Goal: Communication & Community: Participate in discussion

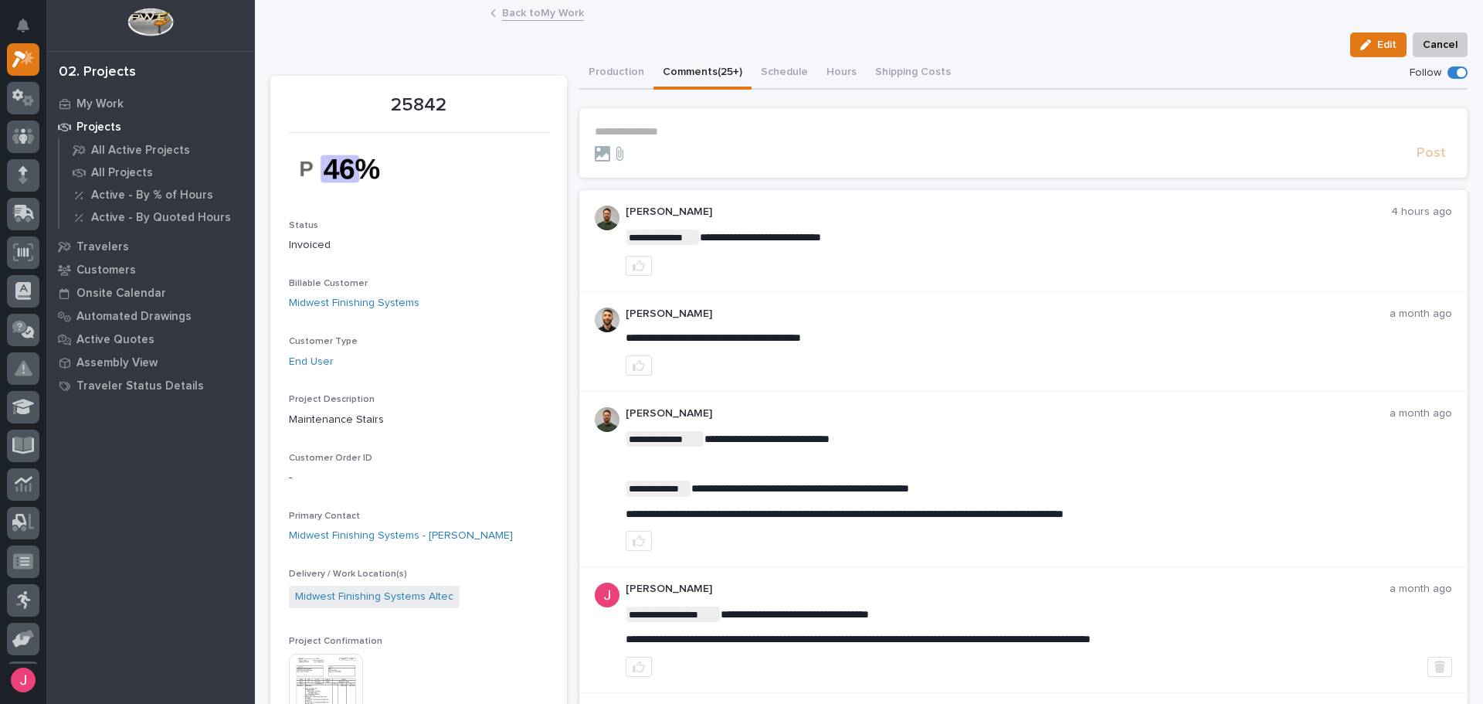
click at [655, 32] on div "Edit Cancel" at bounding box center [868, 44] width 1197 height 25
click at [640, 20] on div "Back to My Work" at bounding box center [869, 14] width 773 height 22
drag, startPoint x: 499, startPoint y: 53, endPoint x: 507, endPoint y: 59, distance: 9.9
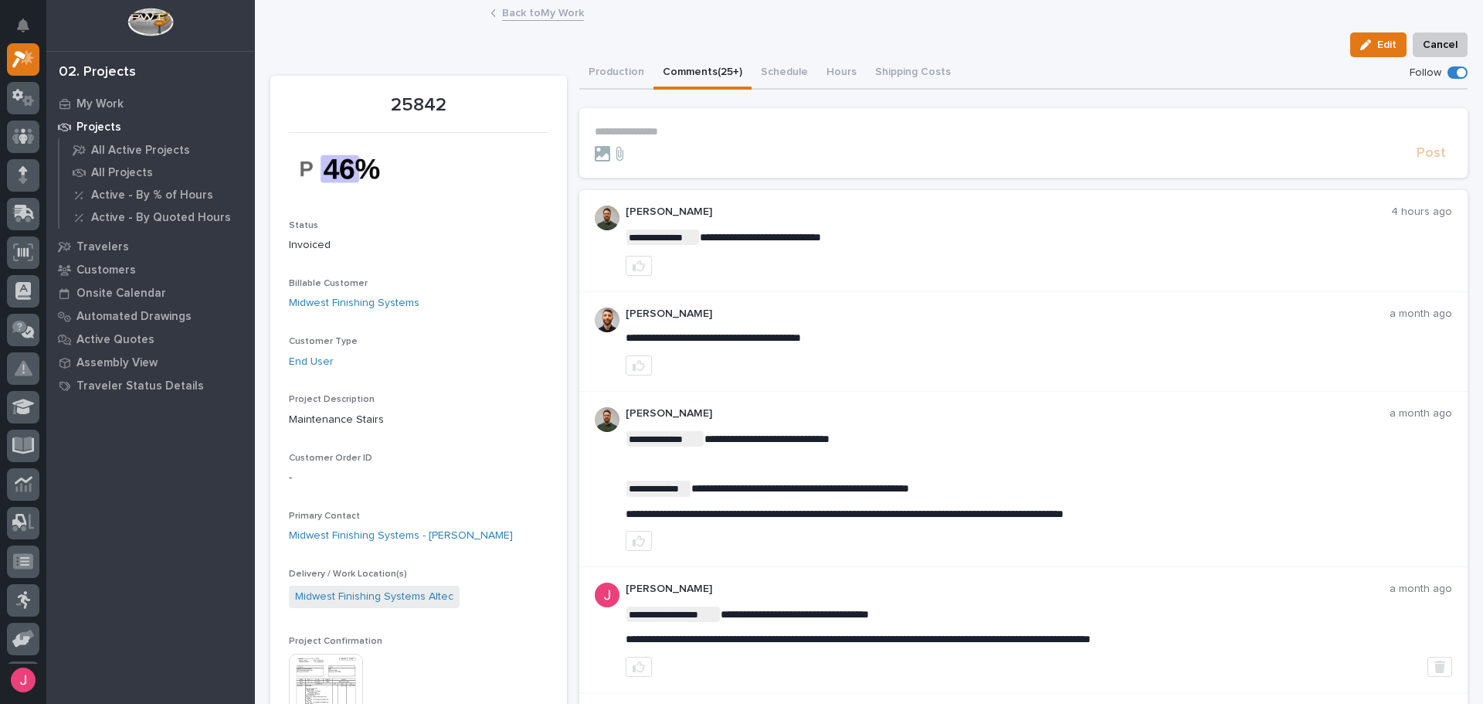
click at [499, 53] on div "Edit Cancel" at bounding box center [868, 44] width 1197 height 25
click at [636, 134] on p "**********" at bounding box center [1024, 131] width 858 height 13
click at [18, 20] on icon "Notifications" at bounding box center [23, 26] width 12 height 14
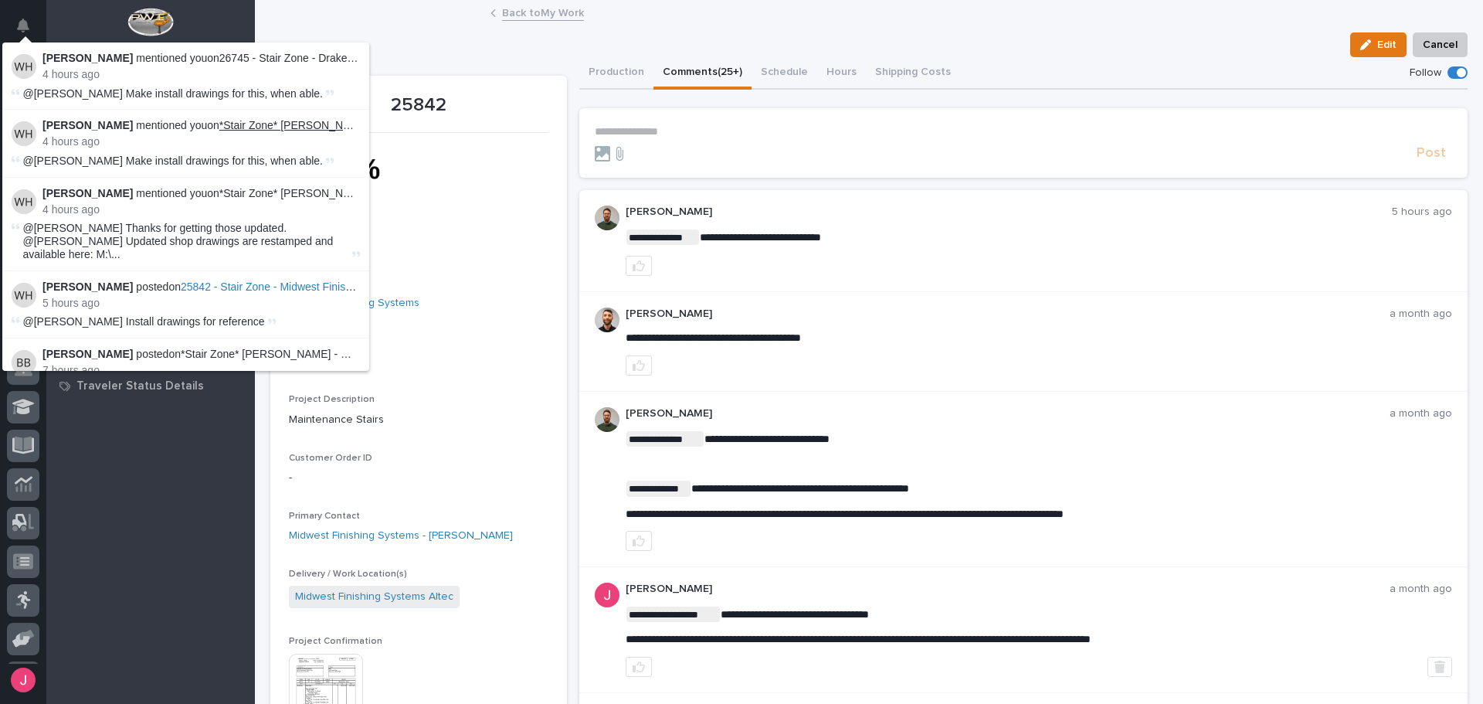
click at [277, 127] on link "*Stair Zone* [PERSON_NAME]" at bounding box center [294, 125] width 151 height 12
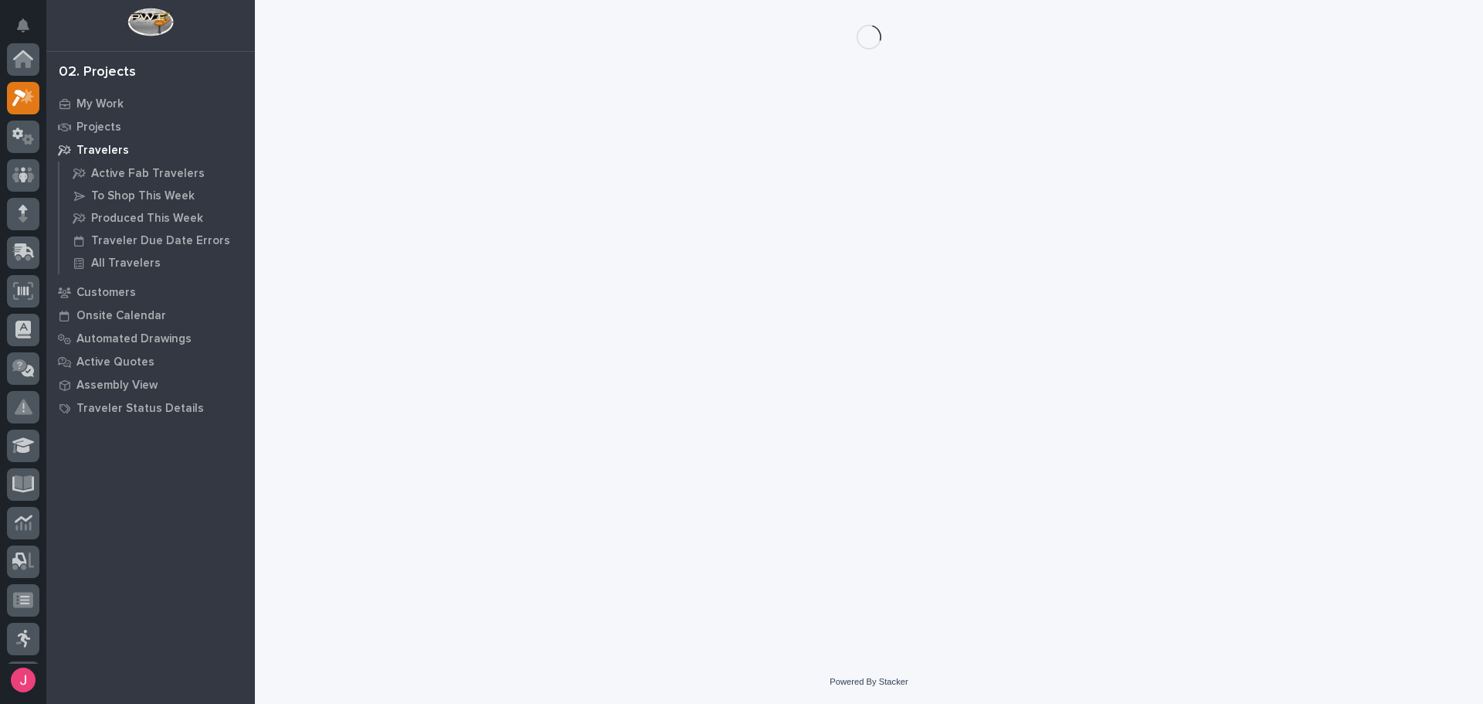
scroll to position [39, 0]
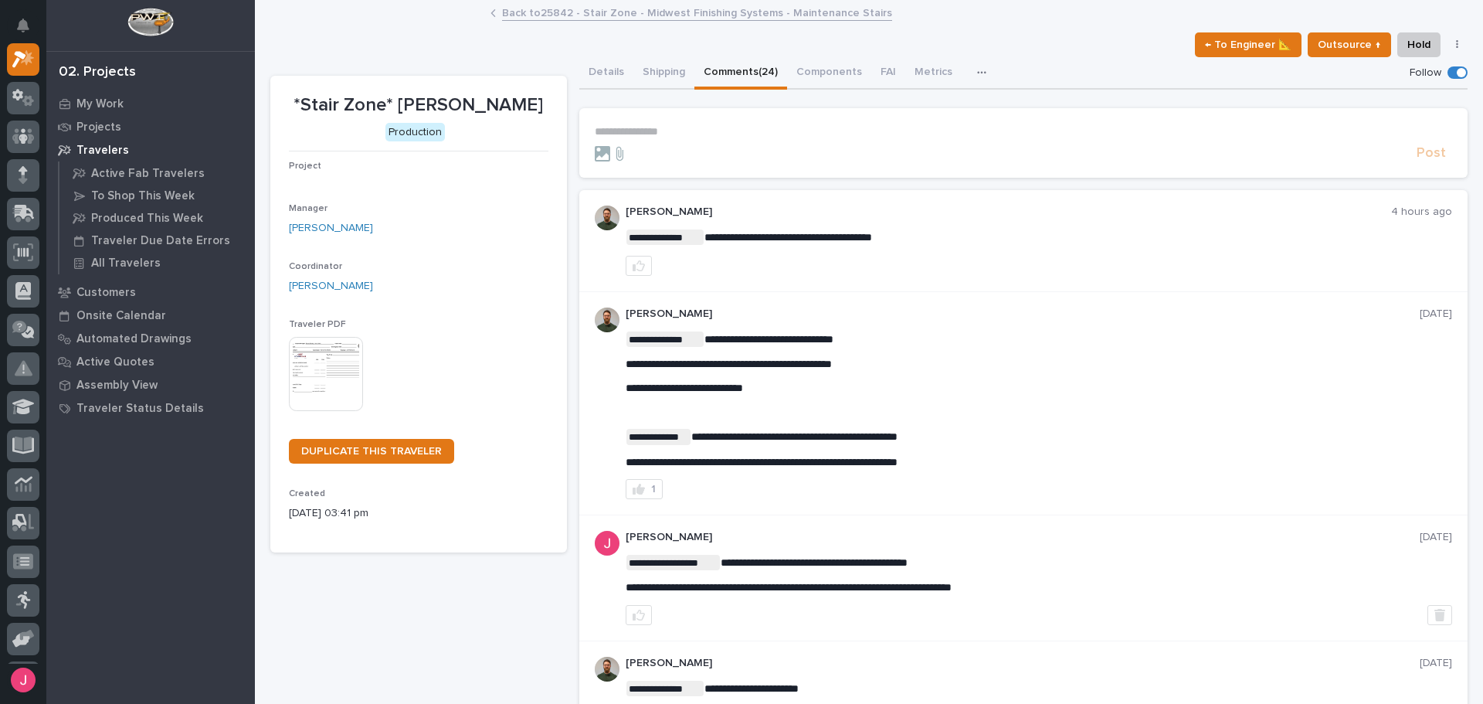
click at [657, 137] on p "**********" at bounding box center [1024, 131] width 858 height 13
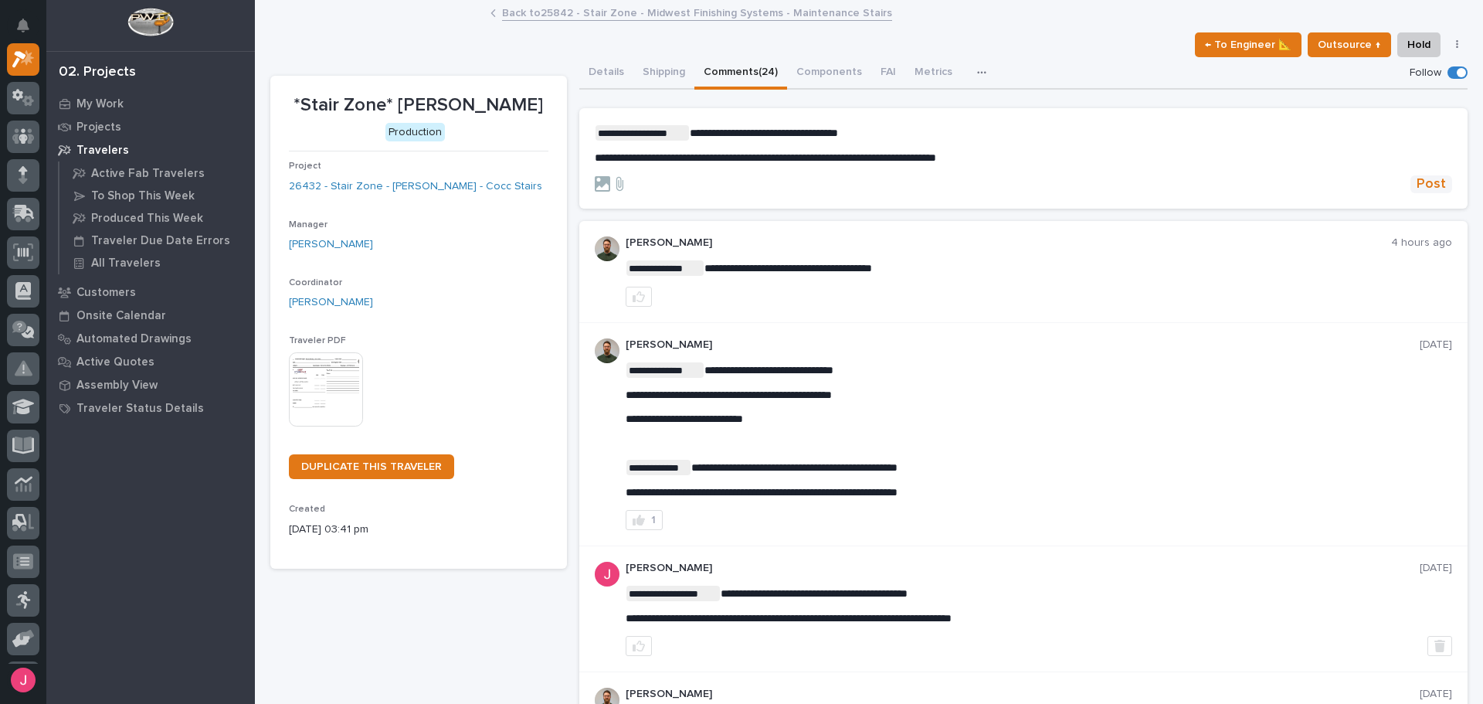
click at [1419, 188] on span "Post" at bounding box center [1431, 184] width 29 height 18
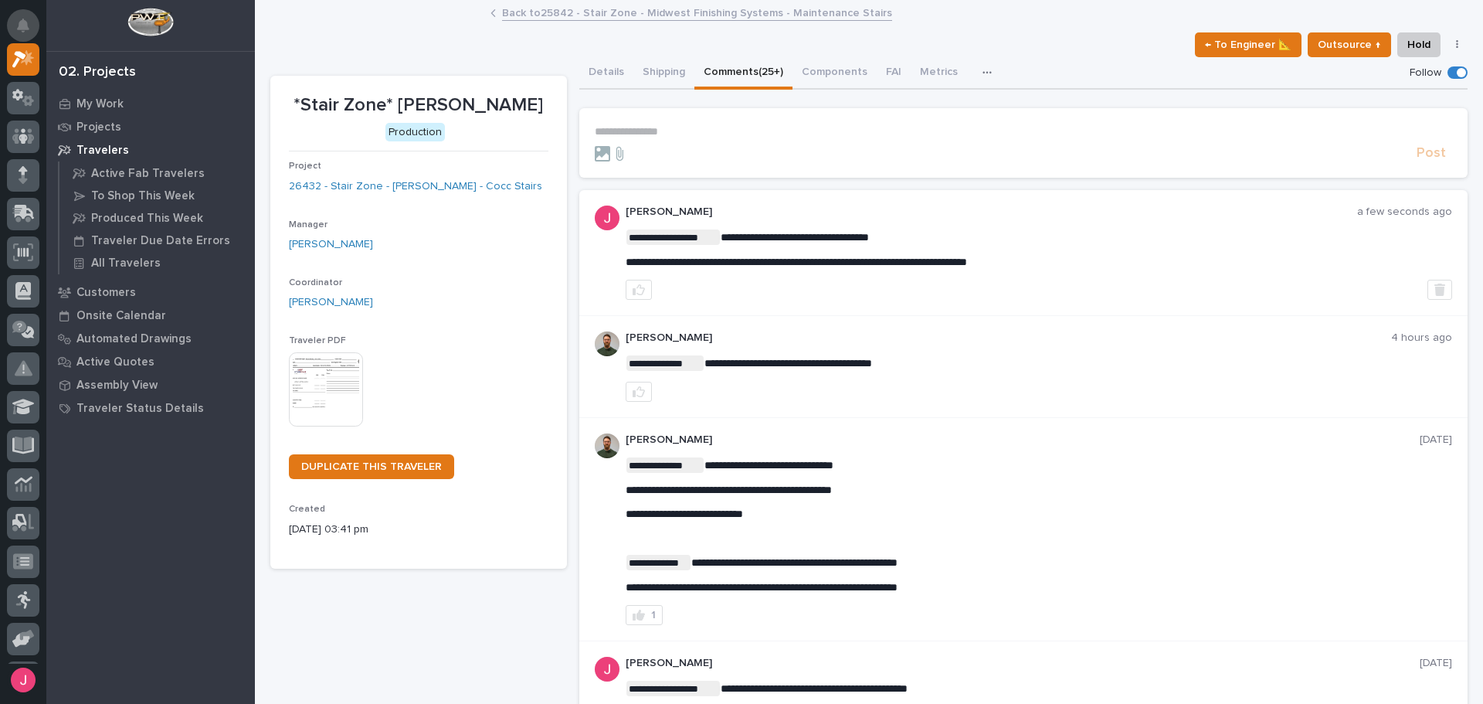
click at [25, 25] on icon "Notifications" at bounding box center [23, 26] width 12 height 14
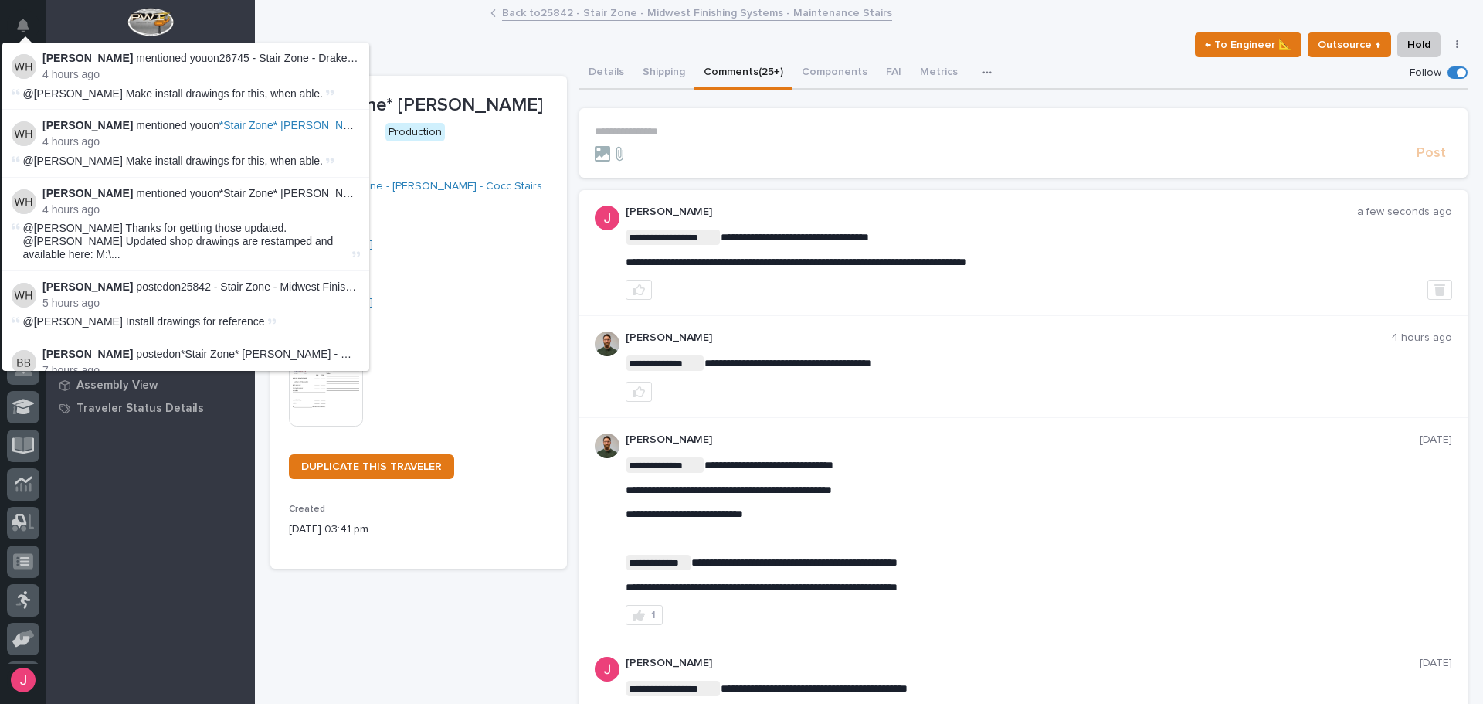
click at [434, 23] on div "Back to 25842 - Stair Zone - Midwest Finishing Systems - Maintenance Stairs" at bounding box center [869, 14] width 1228 height 22
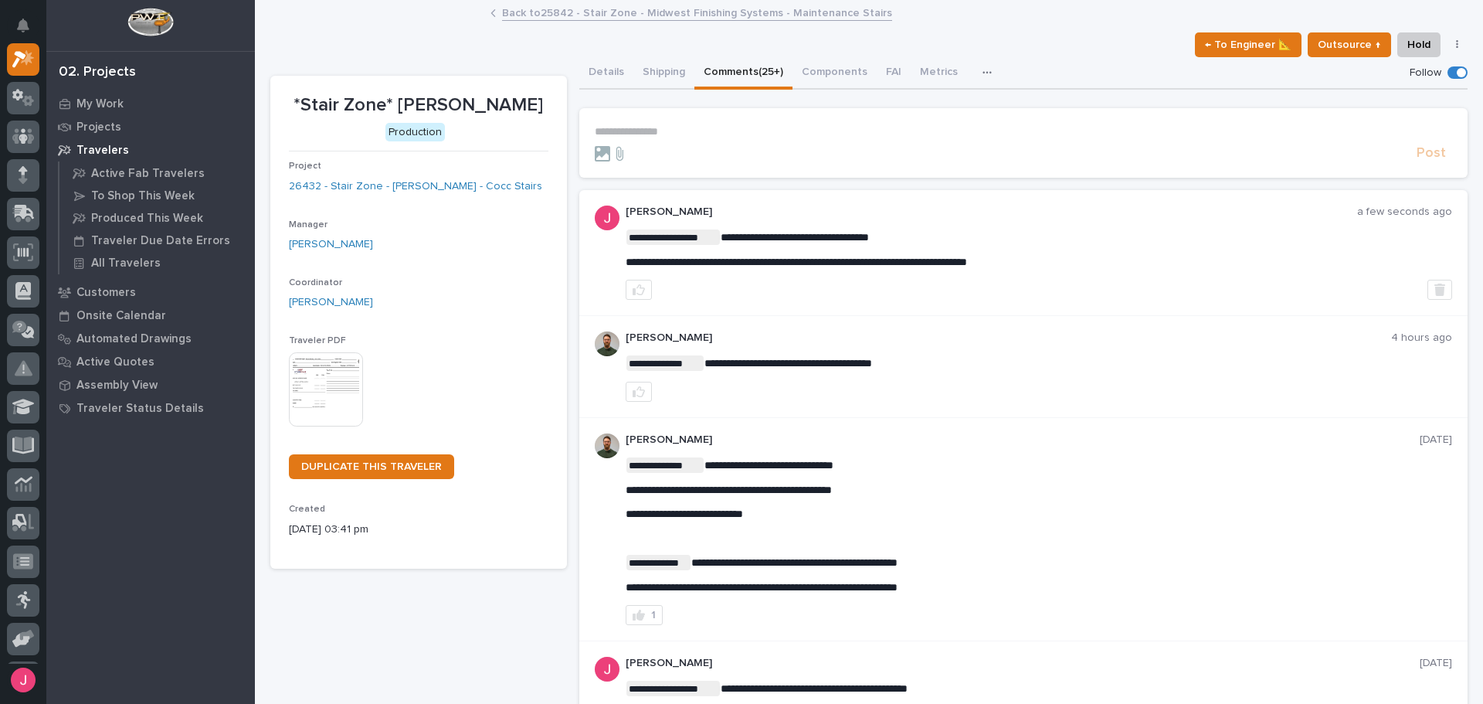
click at [424, 32] on div "← To Engineer 📐 Outsource ↑ Hold Cancel Change Traveler Type Regenerate PDF Gen…" at bounding box center [868, 44] width 1197 height 25
click at [445, 36] on div "← To Engineer 📐 Outsource ↑ Hold Cancel Change Traveler Type Regenerate PDF Gen…" at bounding box center [868, 44] width 1197 height 25
click at [379, 37] on div "← To Engineer 📐 Outsource ↑ Hold Cancel Change Traveler Type Regenerate PDF Gen…" at bounding box center [868, 44] width 1197 height 25
